Goal: Task Accomplishment & Management: Use online tool/utility

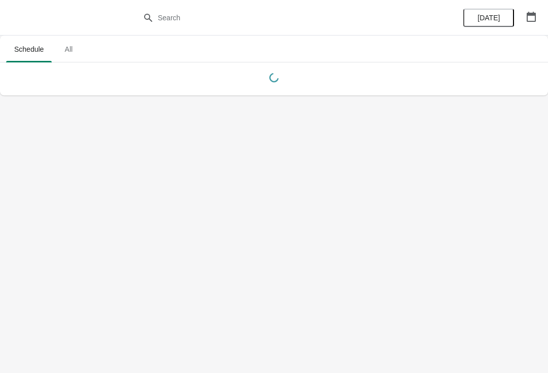
click at [76, 55] on span "All" at bounding box center [68, 49] width 25 height 18
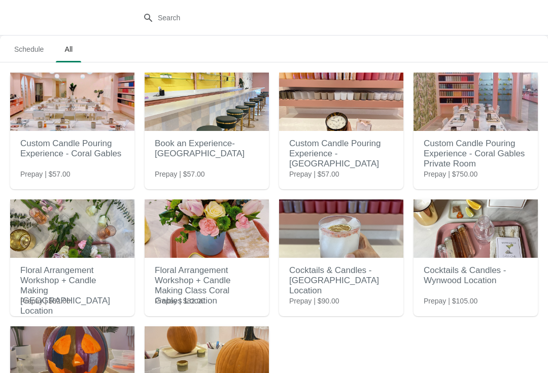
click at [329, 106] on img at bounding box center [341, 102] width 124 height 58
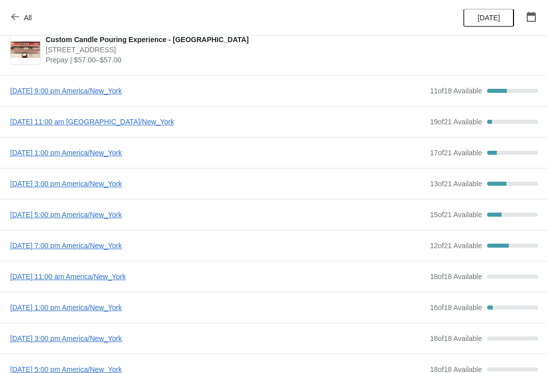
scroll to position [10, 0]
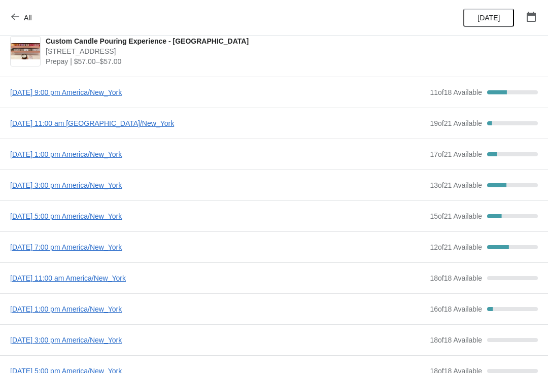
click at [172, 152] on span "[DATE] 1:00 pm America/New_York" at bounding box center [217, 154] width 414 height 10
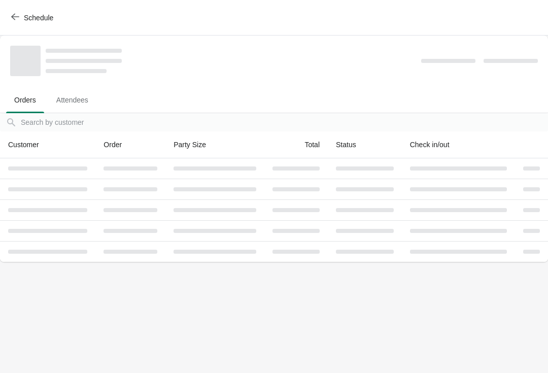
scroll to position [0, 0]
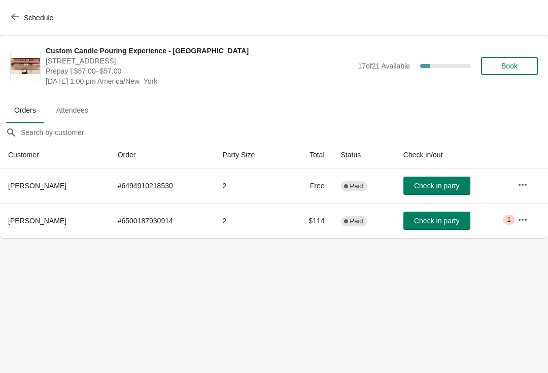
click at [26, 22] on span "Schedule" at bounding box center [38, 18] width 29 height 8
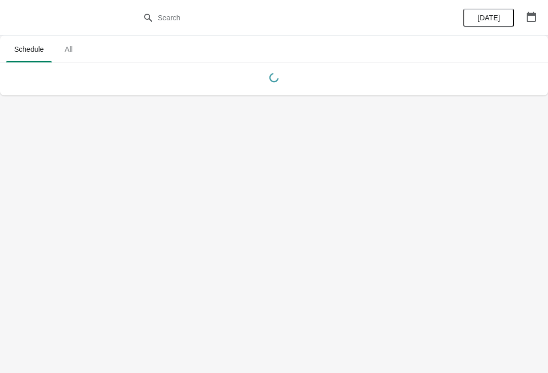
click at [77, 45] on span "All" at bounding box center [68, 49] width 25 height 18
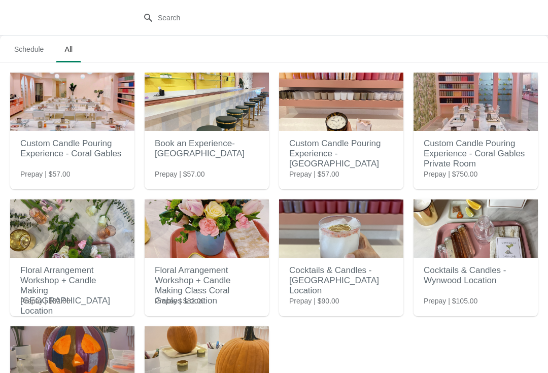
click at [350, 155] on h2 "Custom Candle Pouring Experience - [GEOGRAPHIC_DATA]" at bounding box center [341, 153] width 104 height 41
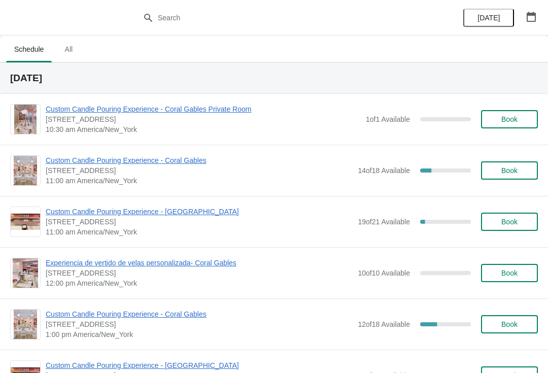
click at [178, 211] on span "Custom Candle Pouring Experience - [GEOGRAPHIC_DATA]" at bounding box center [199, 211] width 307 height 10
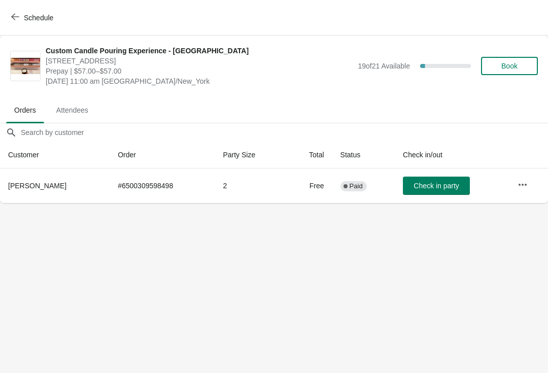
click at [416, 192] on button "Check in party" at bounding box center [436, 185] width 67 height 18
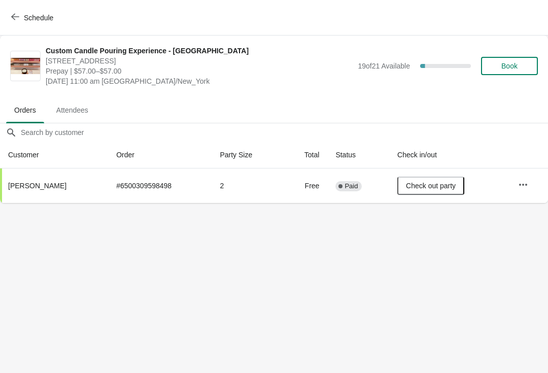
click at [53, 16] on span "Schedule" at bounding box center [38, 18] width 29 height 8
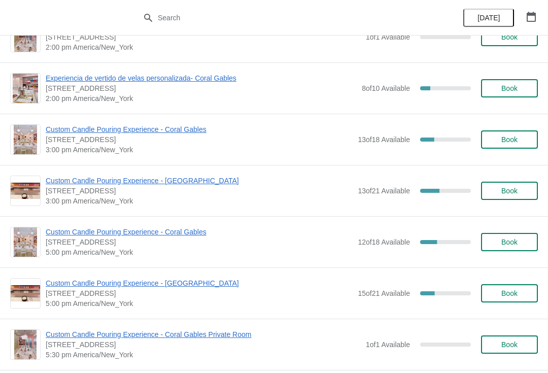
scroll to position [391, 0]
